Goal: Information Seeking & Learning: Learn about a topic

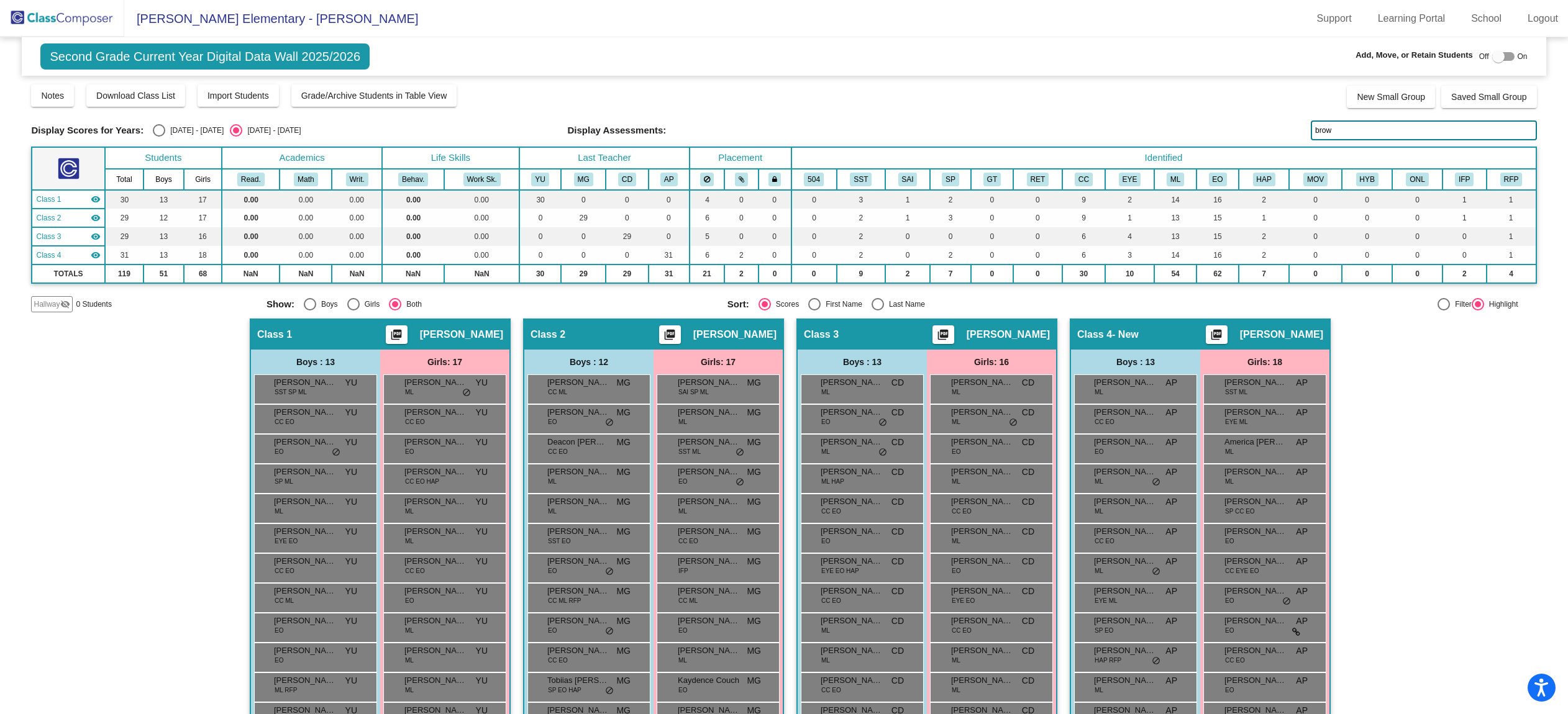
click at [43, 9] on img at bounding box center [62, 18] width 124 height 37
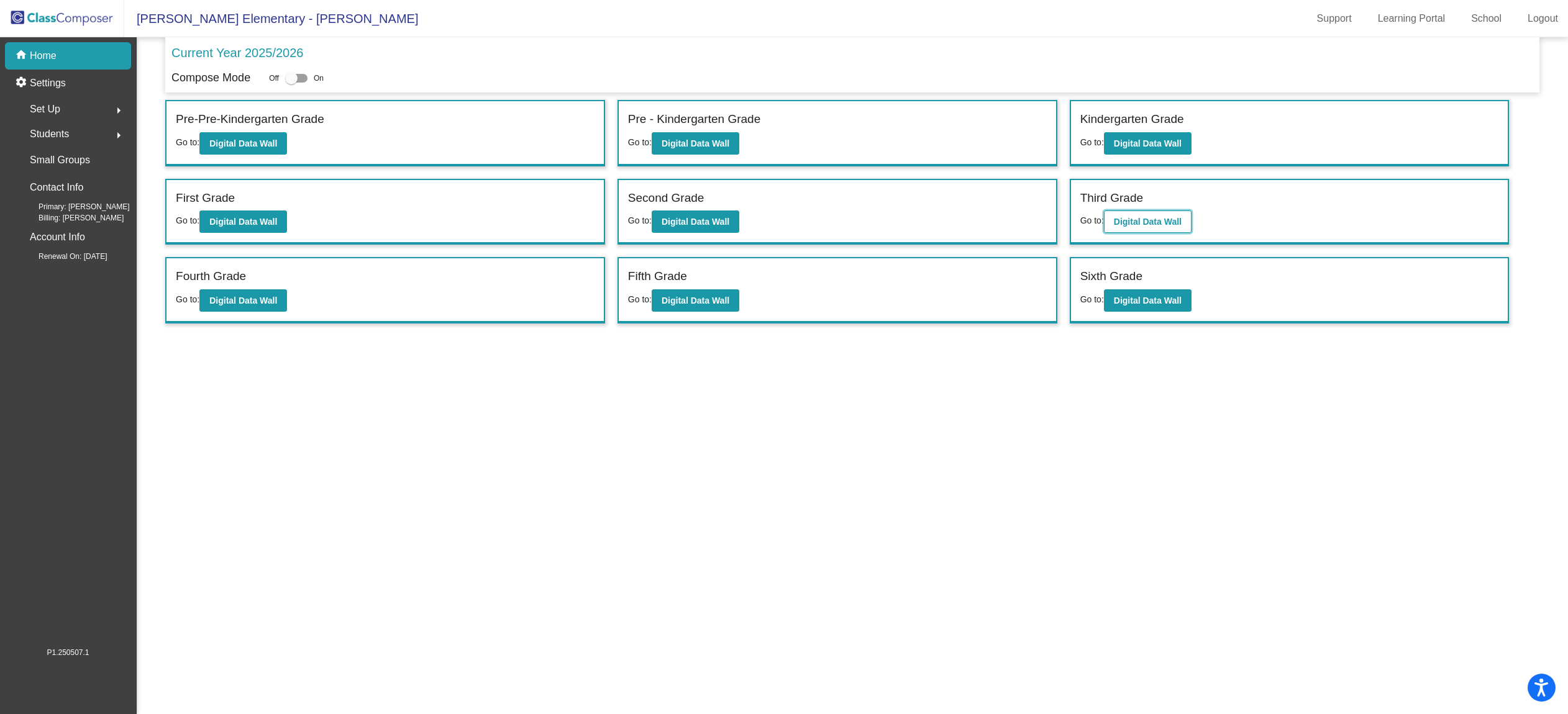
click at [1143, 222] on b "Digital Data Wall" at bounding box center [1147, 221] width 68 height 10
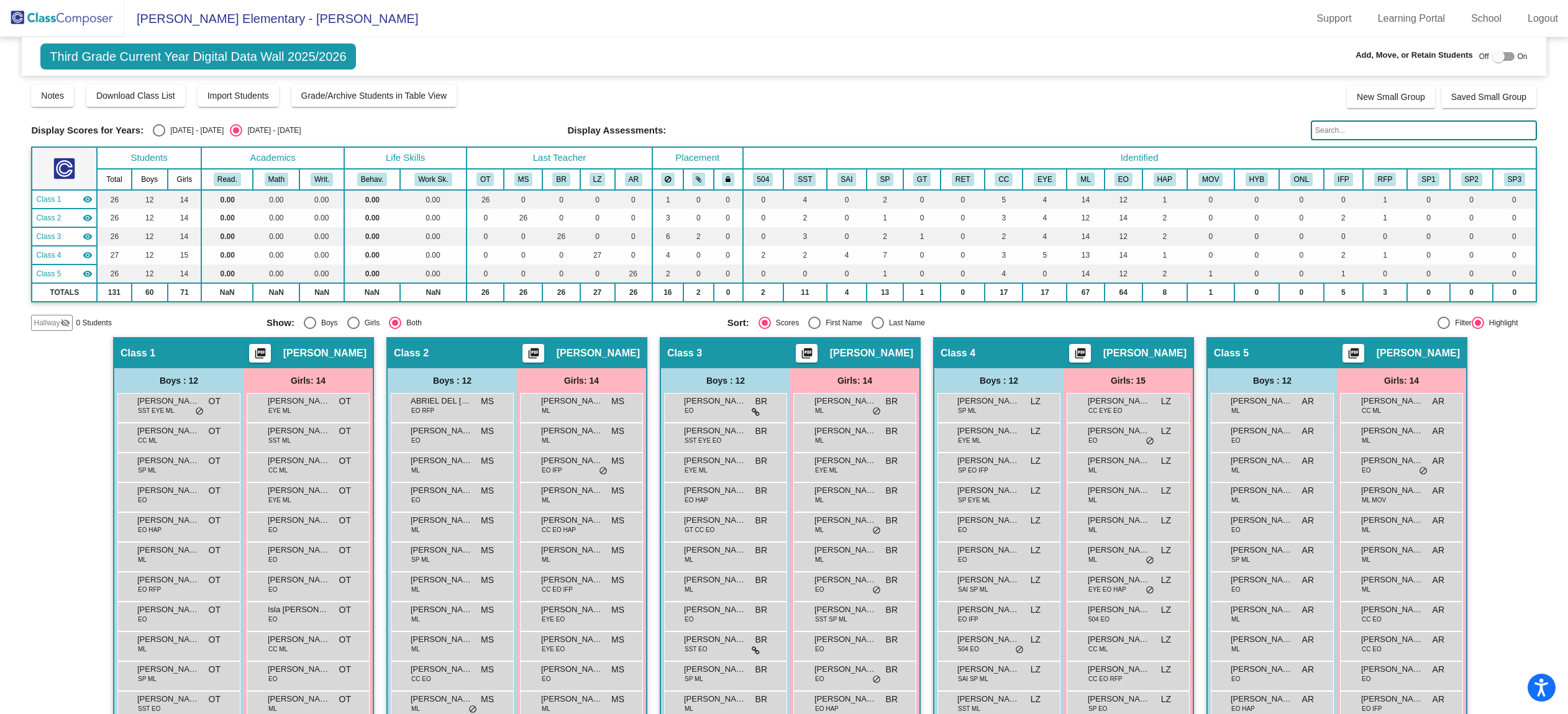
click at [1391, 128] on input "text" at bounding box center [1424, 131] width 225 height 20
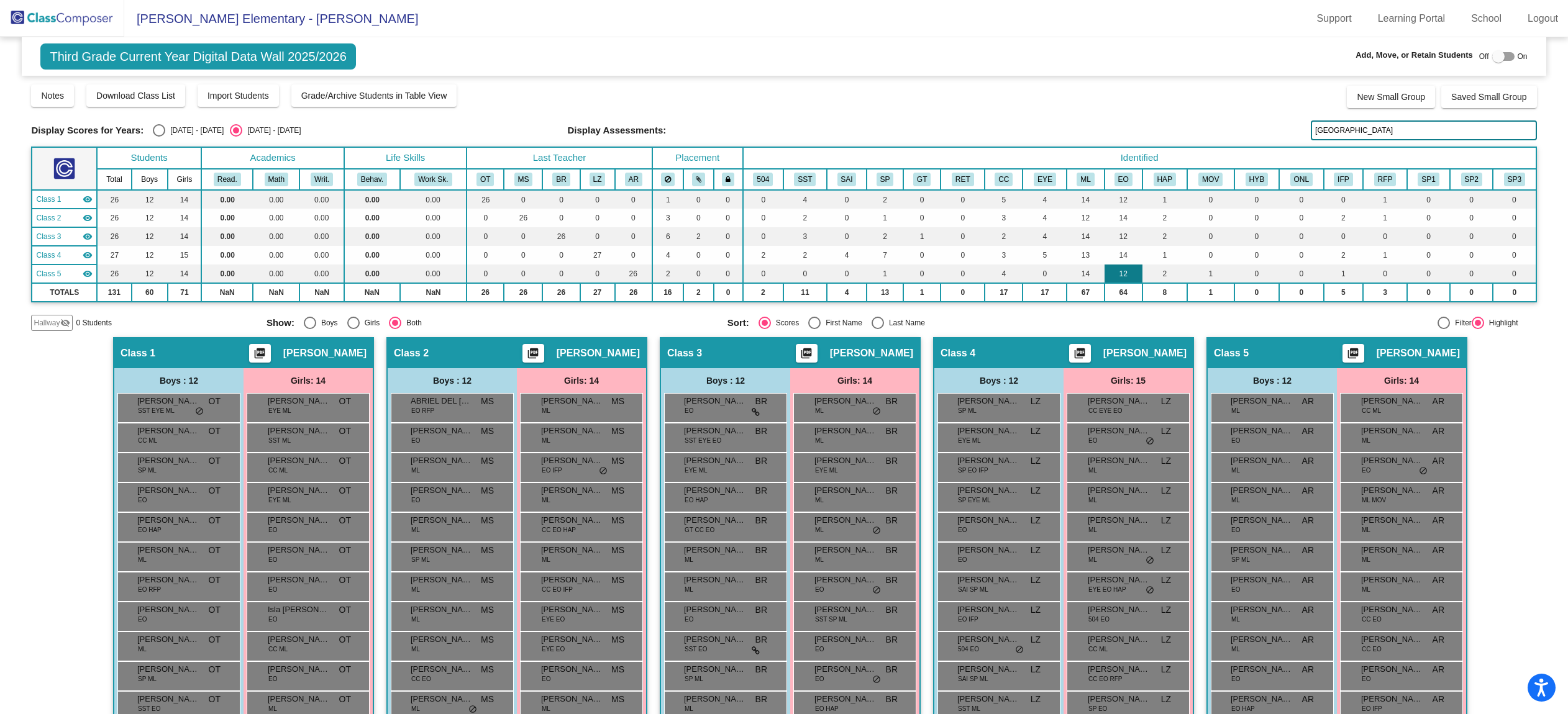
scroll to position [146, 0]
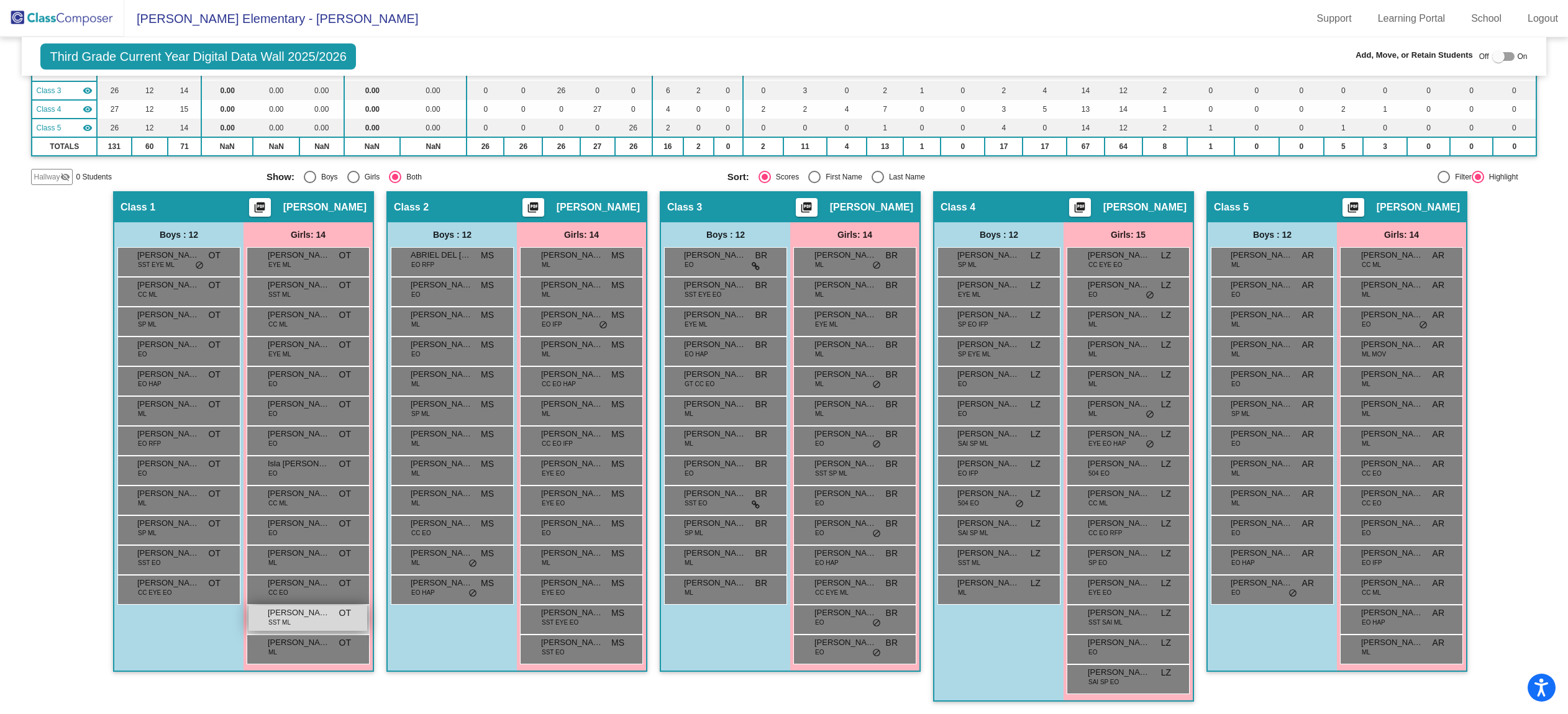
type input "[GEOGRAPHIC_DATA]"
click at [289, 618] on span "[PERSON_NAME]" at bounding box center [298, 613] width 62 height 13
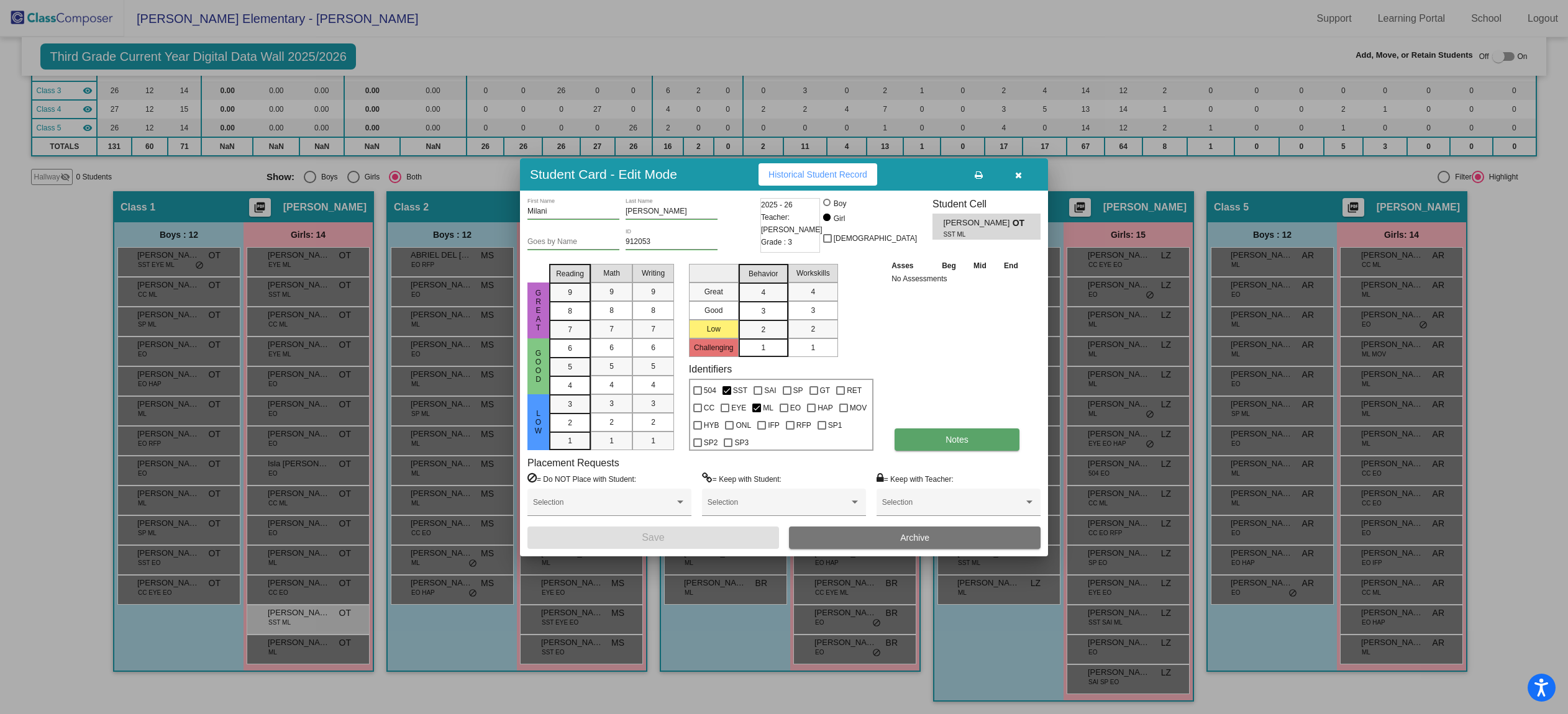
click at [954, 442] on span "Notes" at bounding box center [957, 439] width 23 height 10
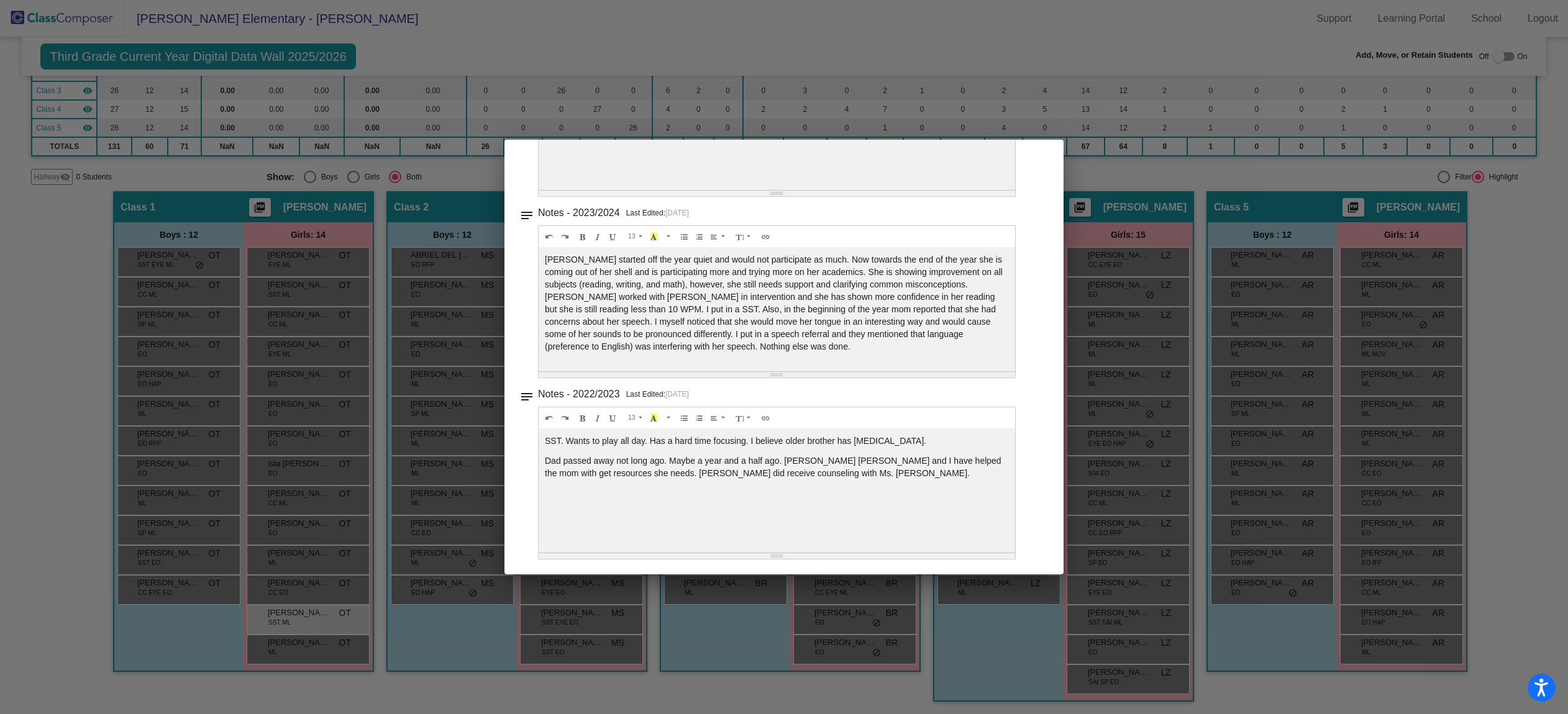
scroll to position [0, 0]
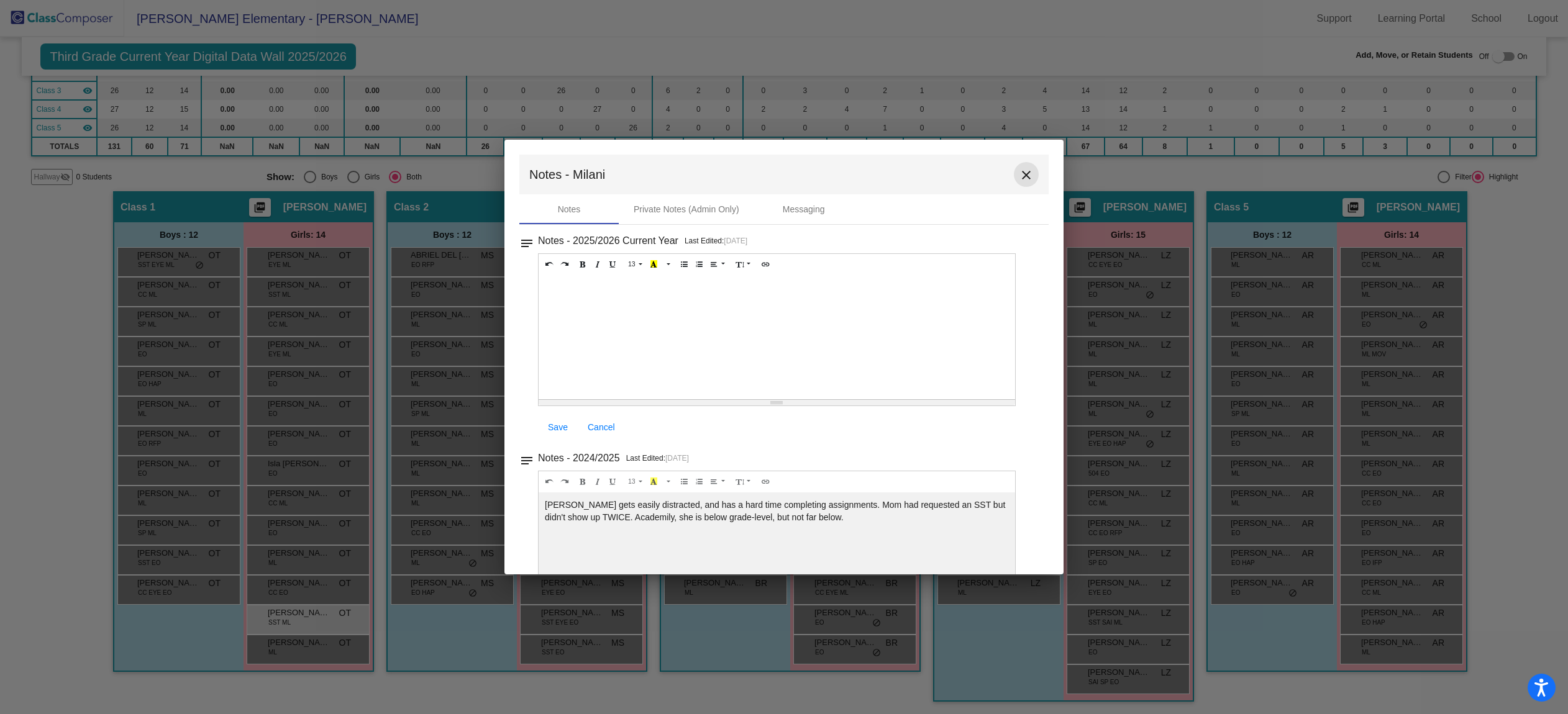
click at [1019, 175] on mat-icon "close" at bounding box center [1026, 175] width 15 height 15
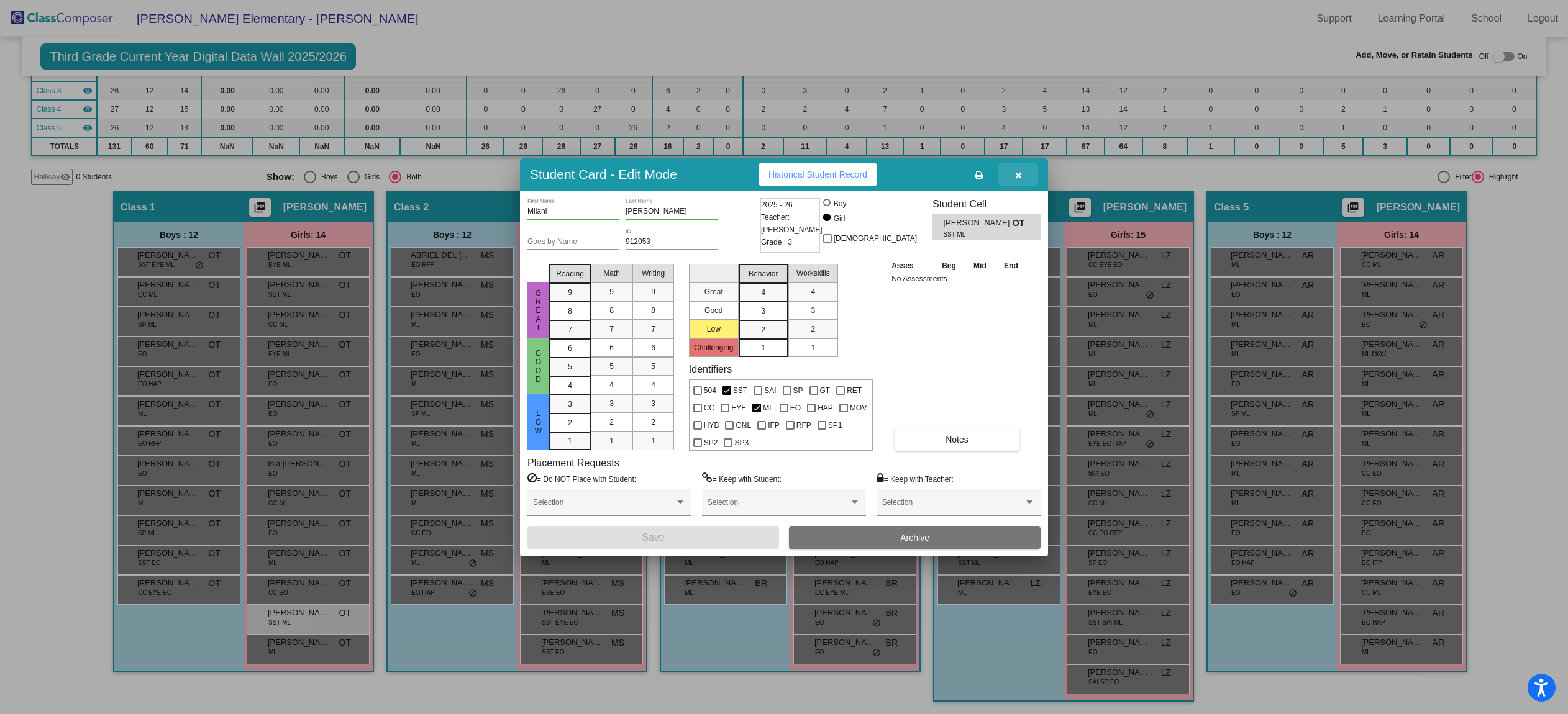
click at [1016, 171] on icon "button" at bounding box center [1019, 176] width 7 height 9
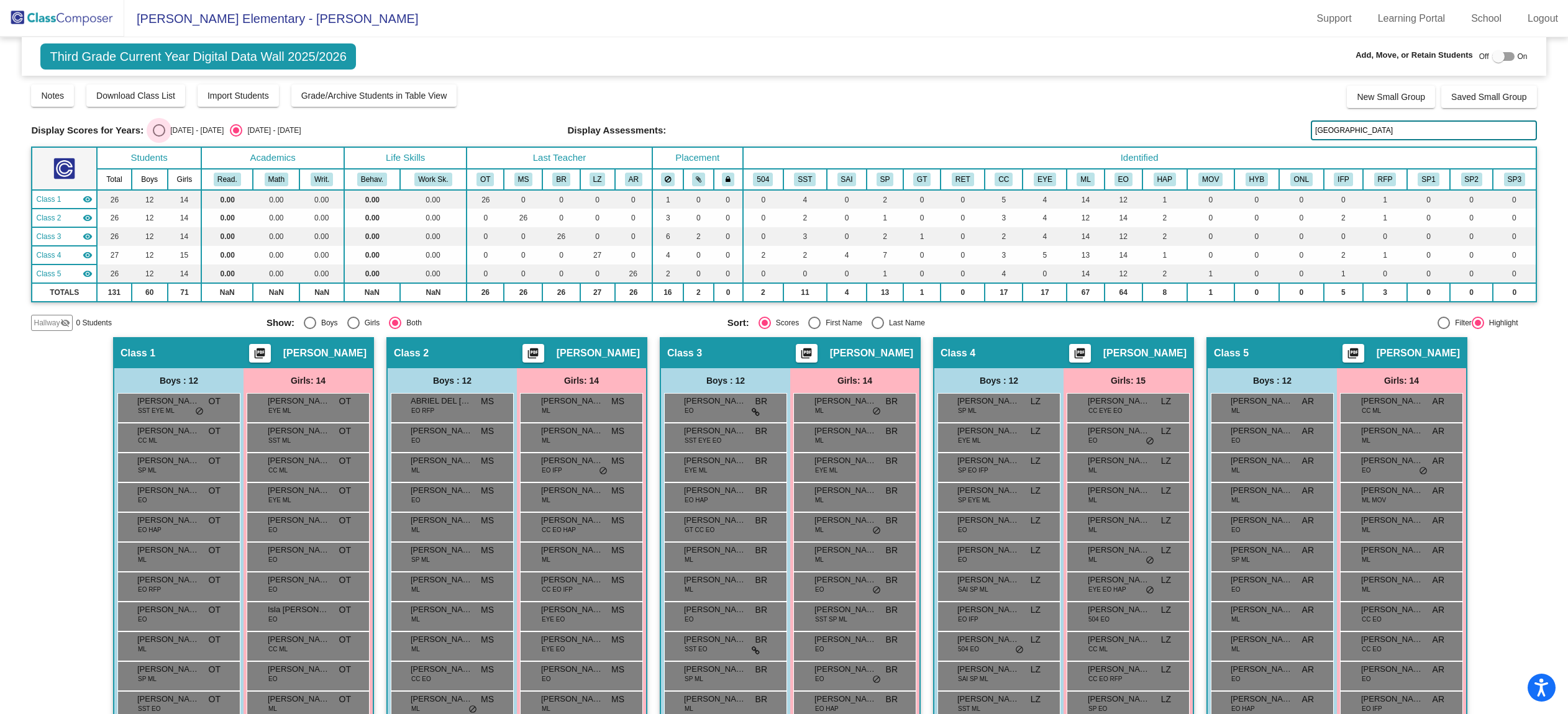
click at [162, 131] on div "Select an option" at bounding box center [159, 131] width 13 height 13
click at [159, 137] on input "[DATE] - [DATE]" at bounding box center [159, 137] width 1 height 1
radio input "true"
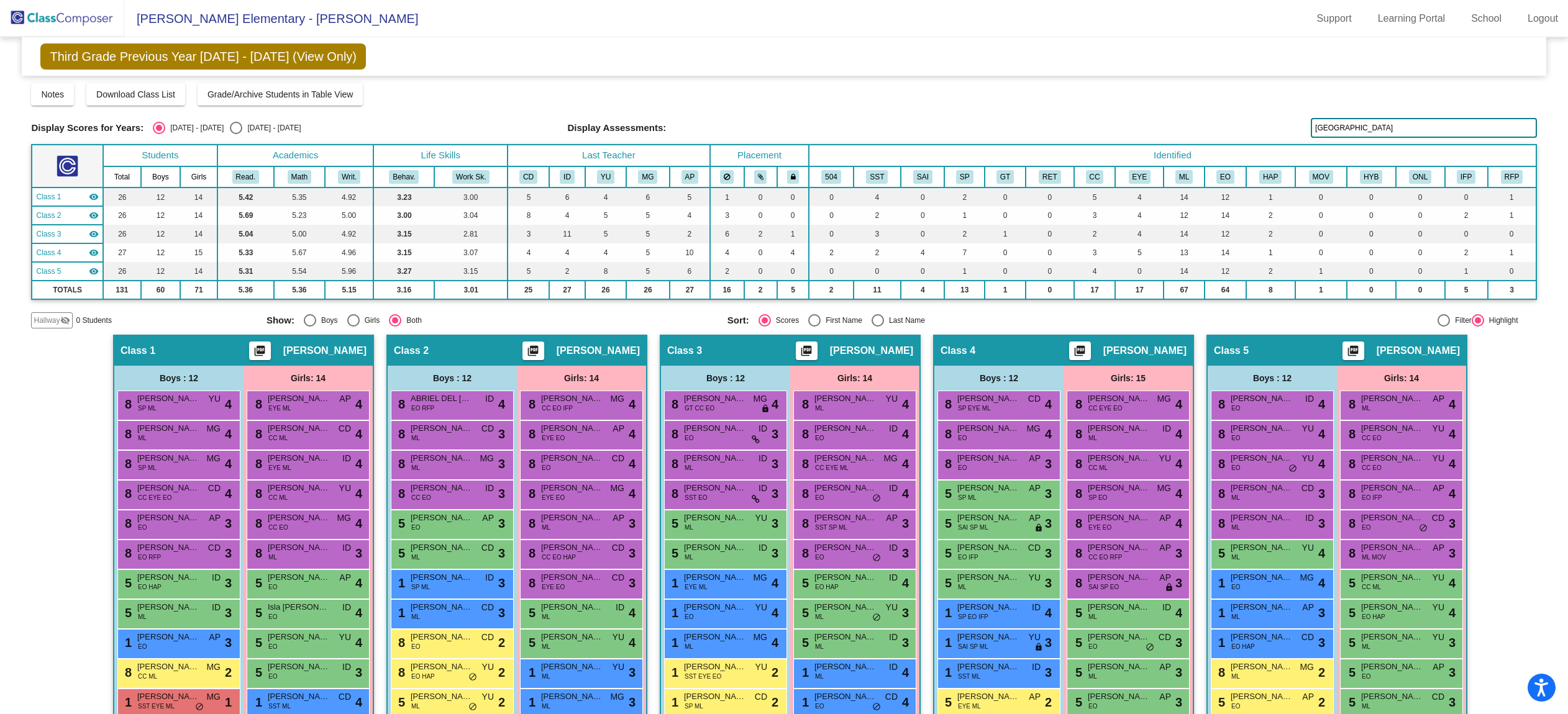
click at [1345, 128] on input "[GEOGRAPHIC_DATA]" at bounding box center [1424, 128] width 225 height 20
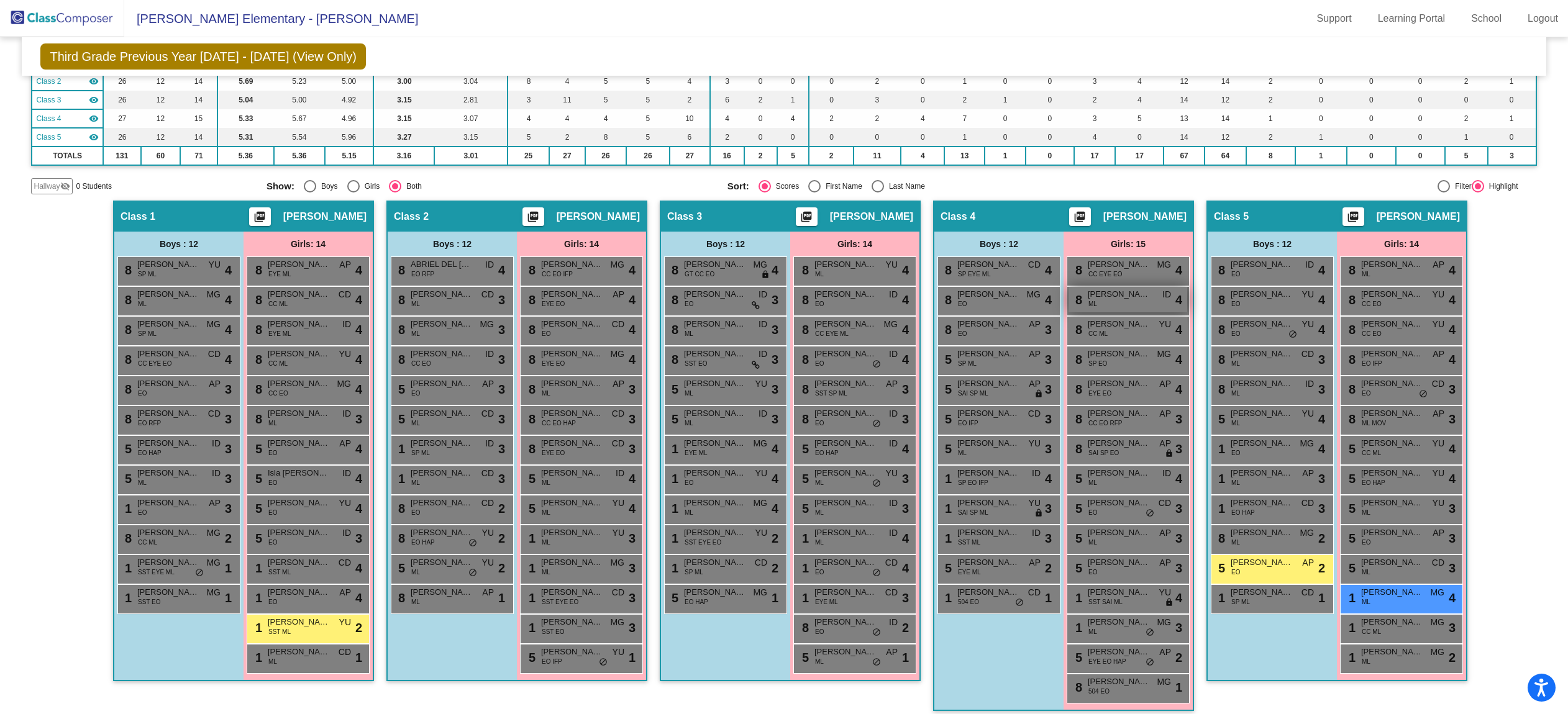
scroll to position [143, 0]
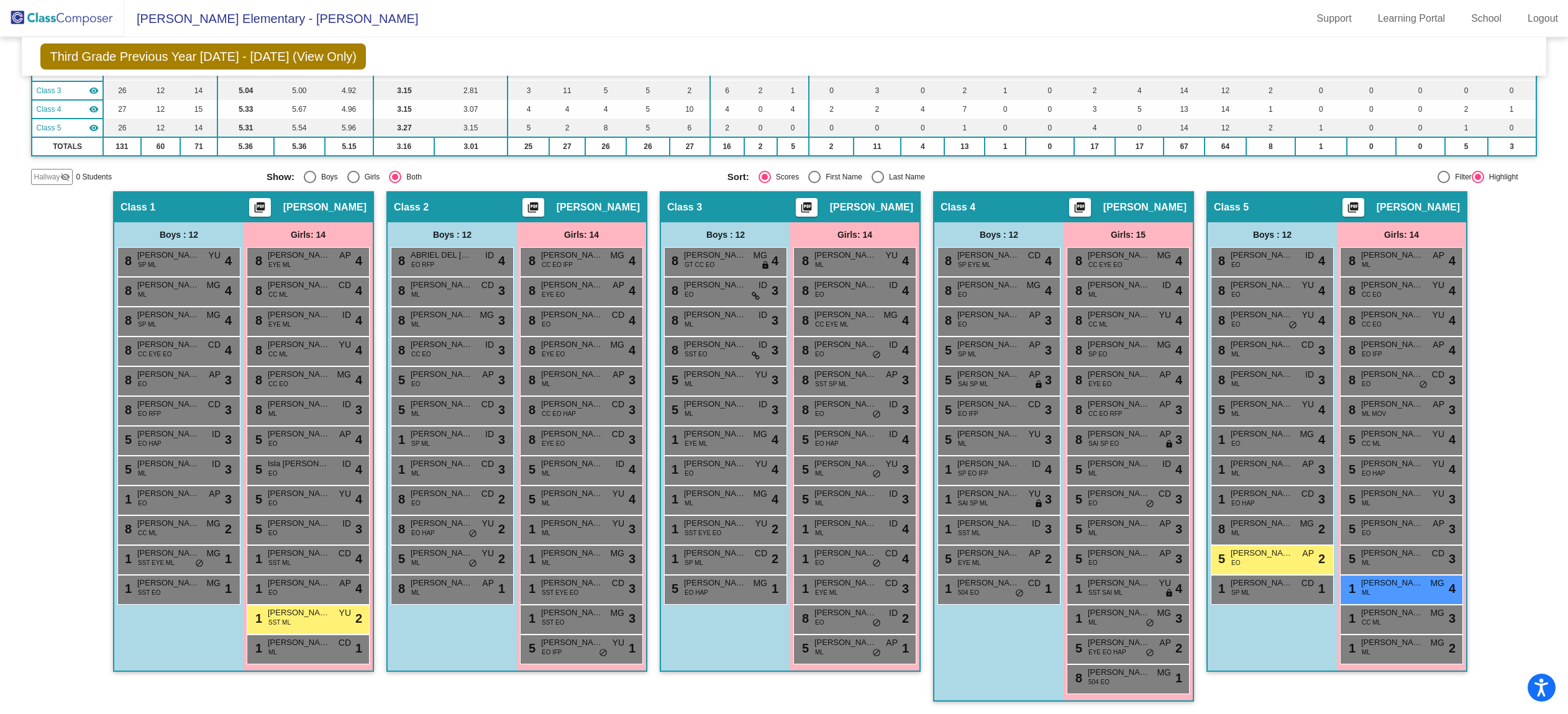
type input "mil"
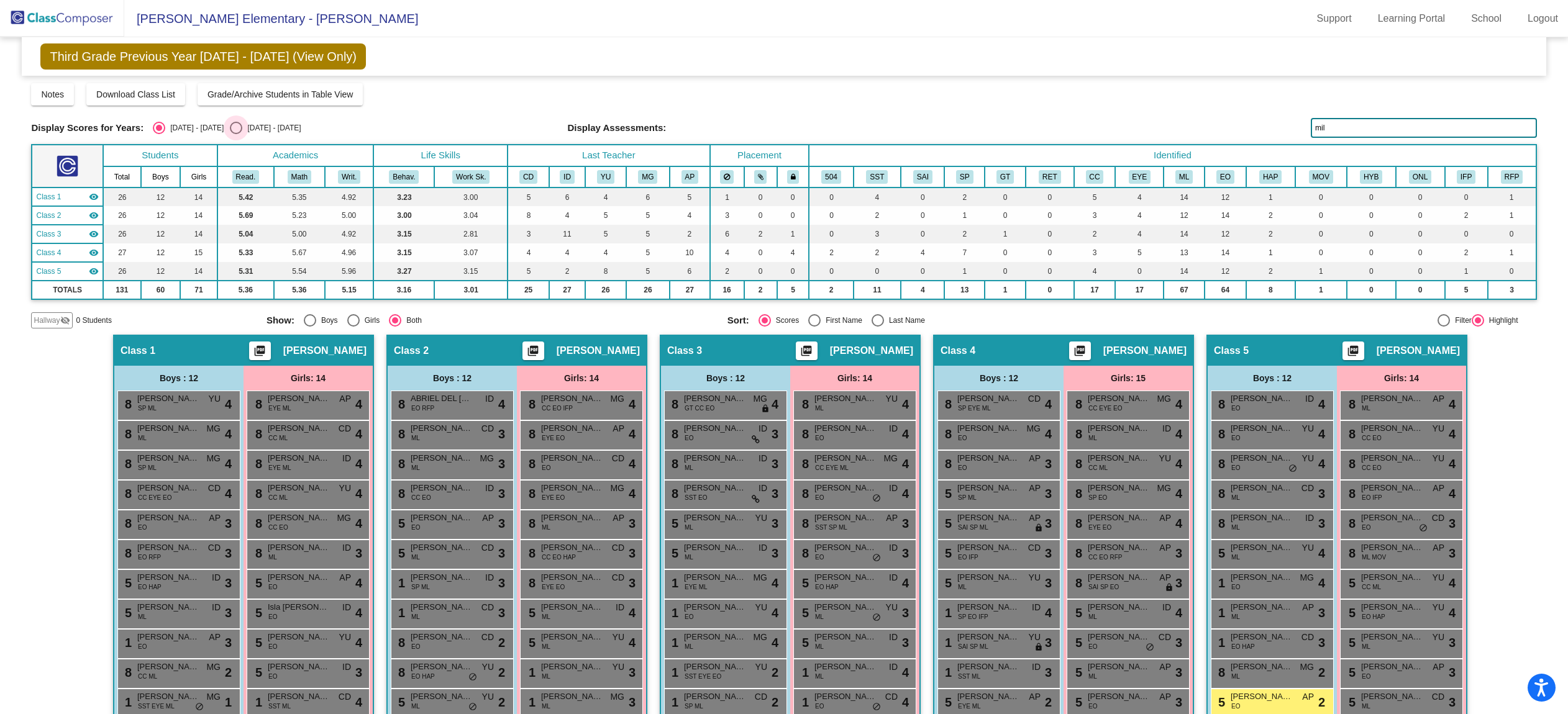
click at [230, 124] on div "Select an option" at bounding box center [236, 128] width 13 height 13
click at [235, 134] on input "[DATE] - [DATE]" at bounding box center [235, 134] width 1 height 1
radio input "true"
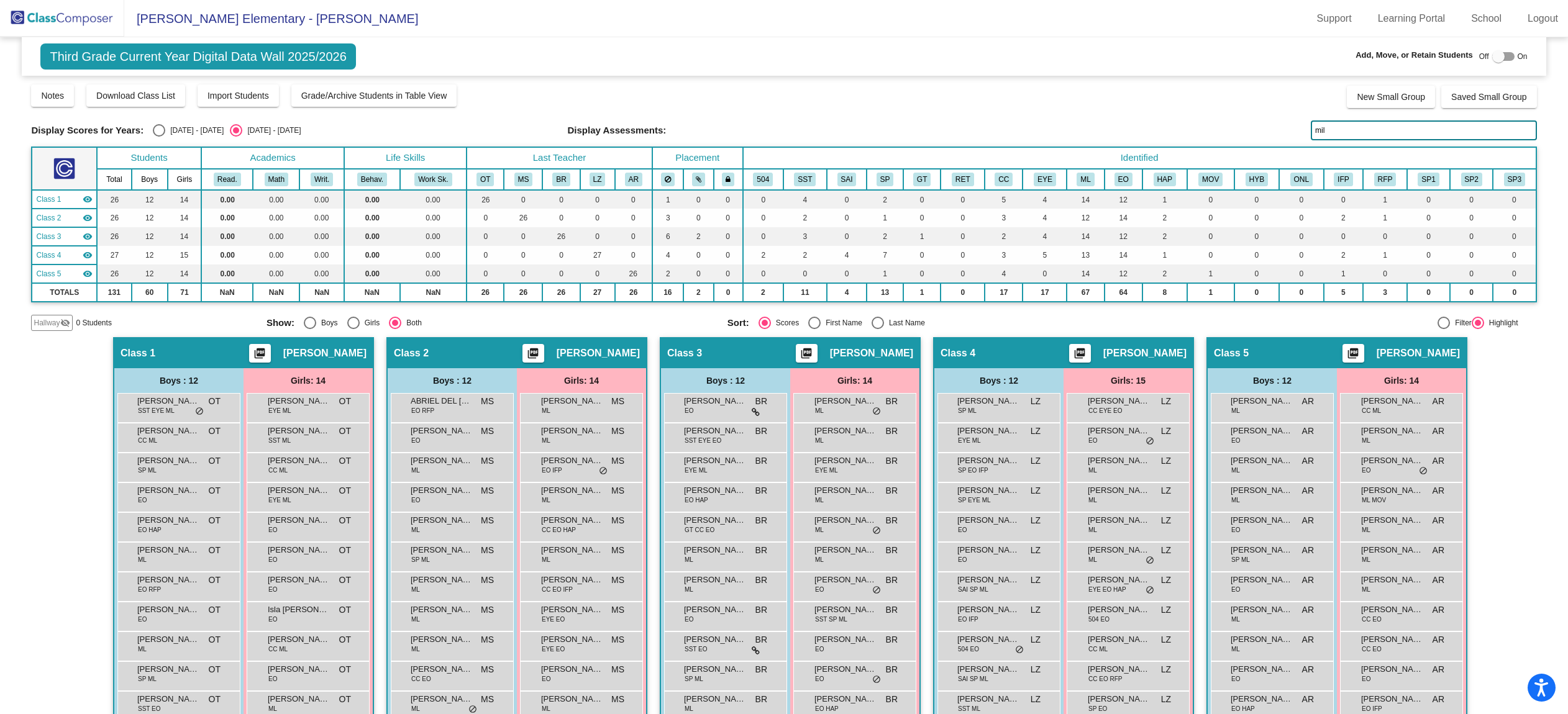
click at [1382, 139] on input "mil" at bounding box center [1424, 131] width 225 height 20
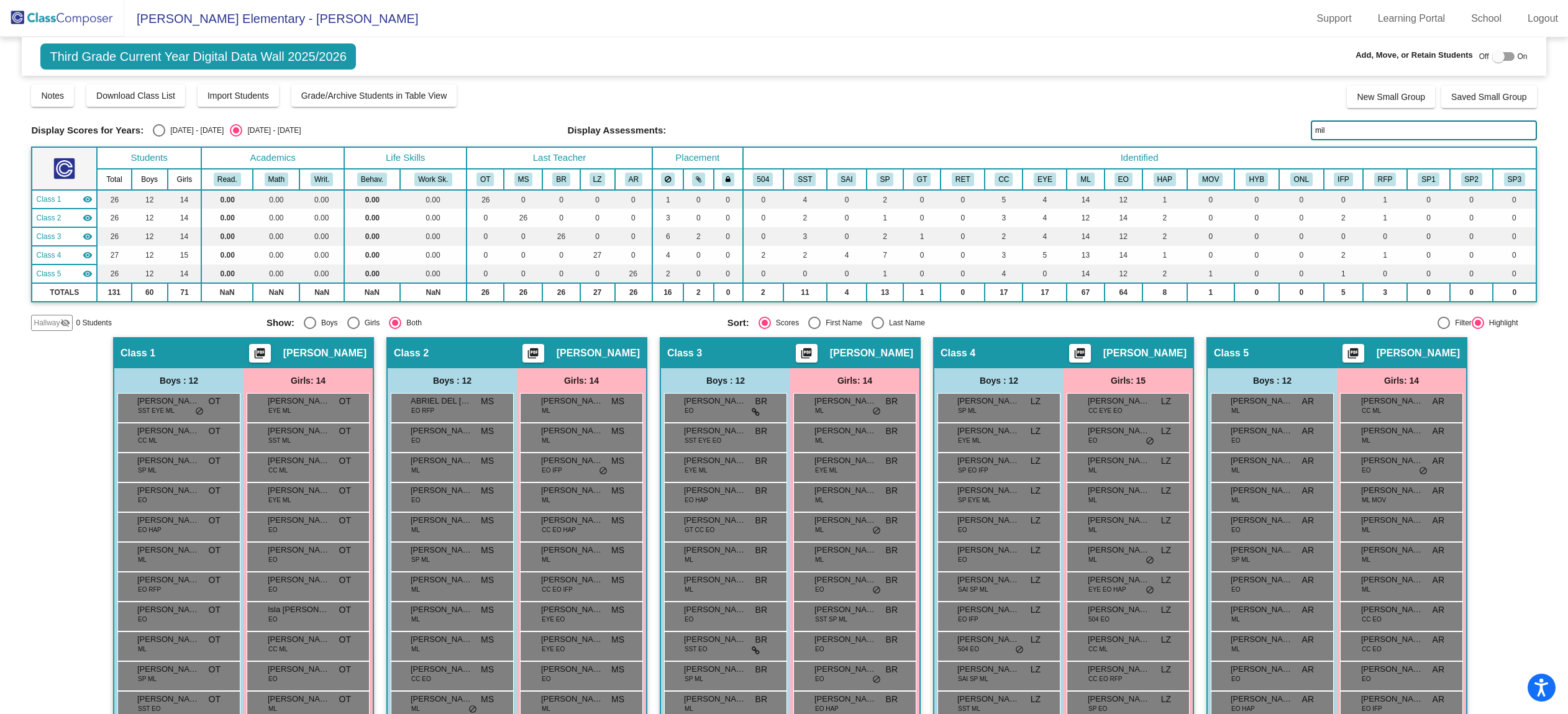
type input "mil"
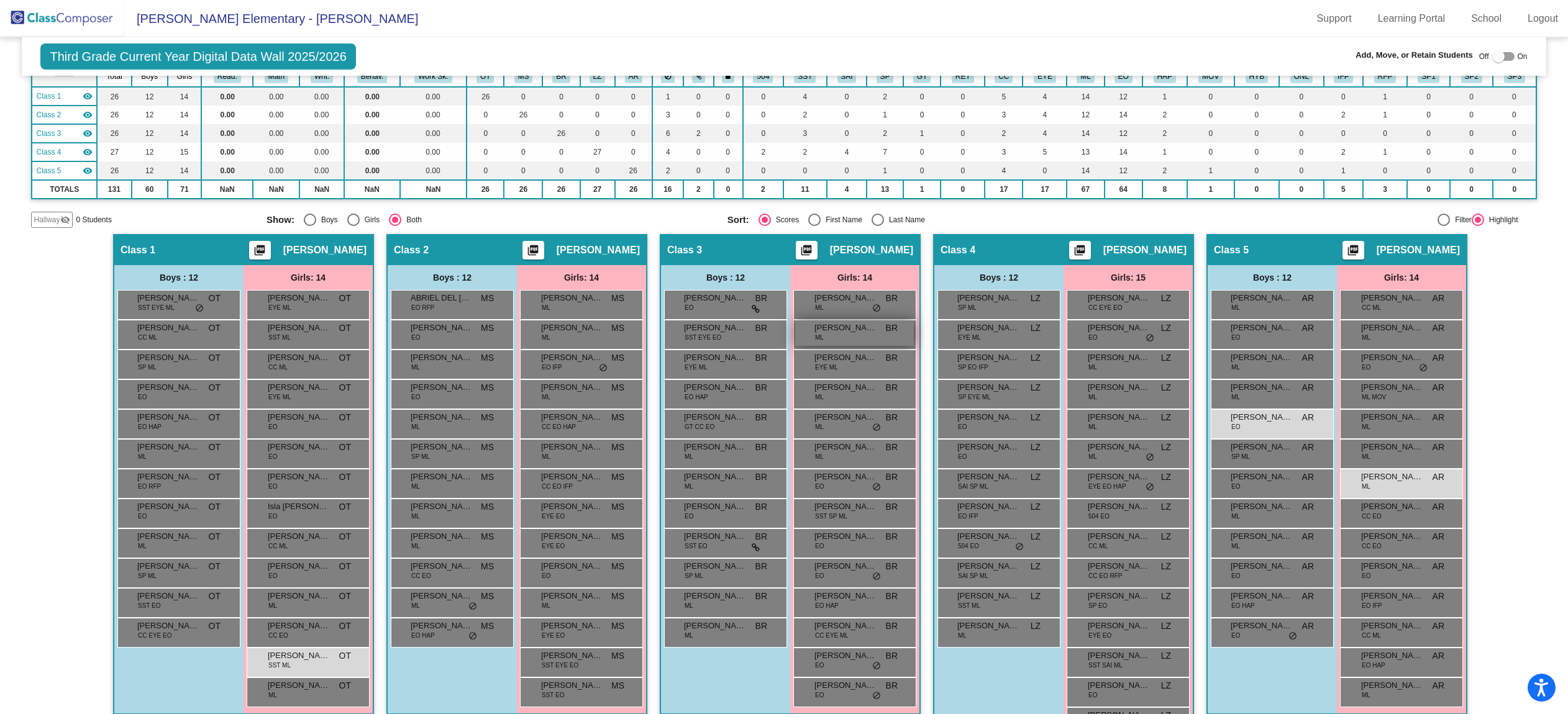
scroll to position [146, 0]
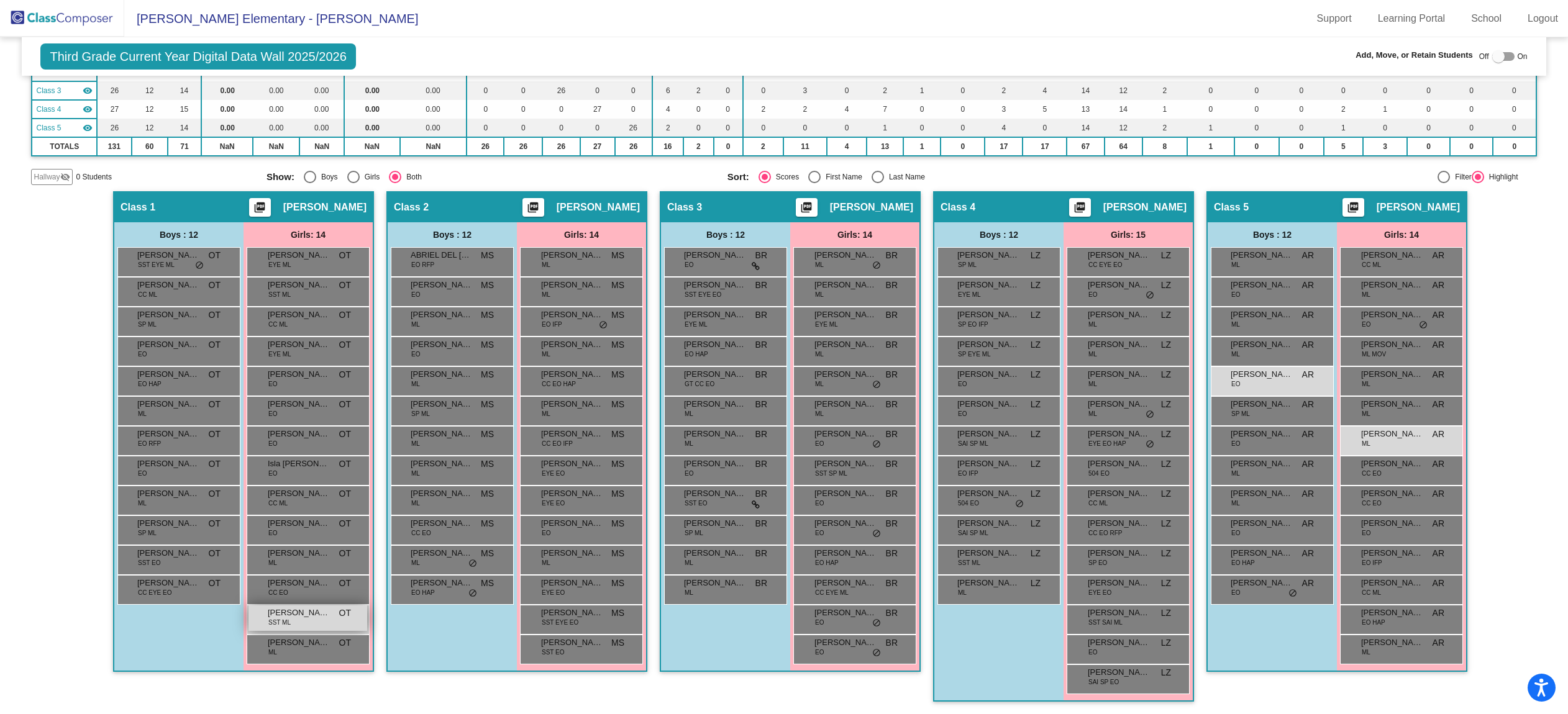
click at [284, 620] on span "SST ML" at bounding box center [279, 622] width 23 height 9
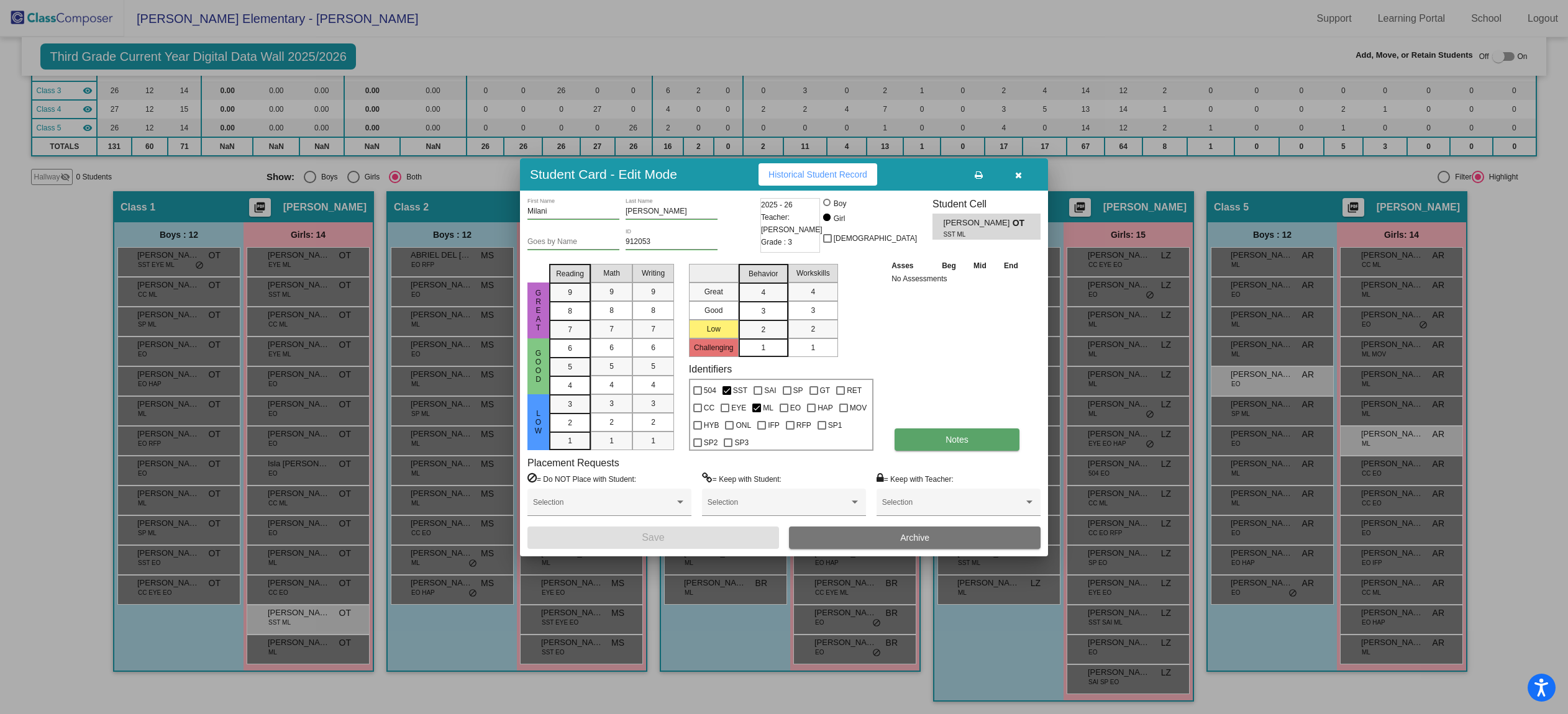
click at [986, 438] on button "Notes" at bounding box center [956, 439] width 125 height 23
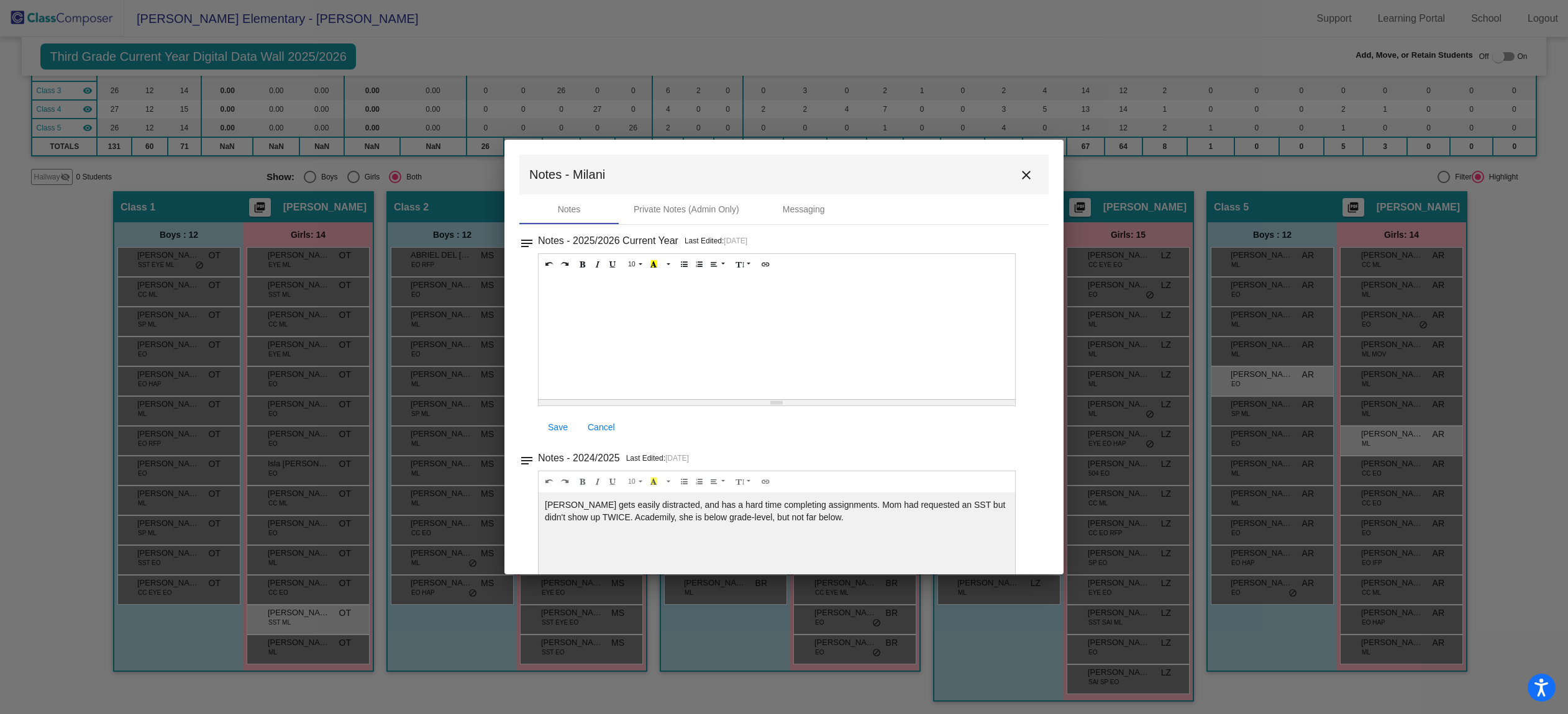
scroll to position [104, 0]
